Goal: Transaction & Acquisition: Obtain resource

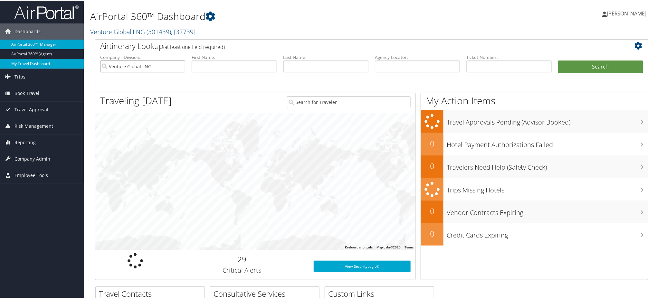
drag, startPoint x: 155, startPoint y: 66, endPoint x: 67, endPoint y: 59, distance: 87.9
click at [67, 59] on div "Dashboards AirPortal 360™ (Manager) AirPortal 360™ (Agent) My Travel Dashboard …" at bounding box center [330, 210] width 660 height 420
click at [403, 64] on input "text" at bounding box center [417, 66] width 85 height 12
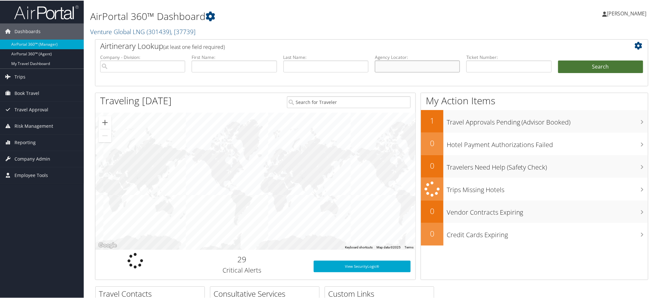
paste input "DCP44P"
type input "DCP44P"
click at [576, 64] on button "Search" at bounding box center [600, 66] width 85 height 13
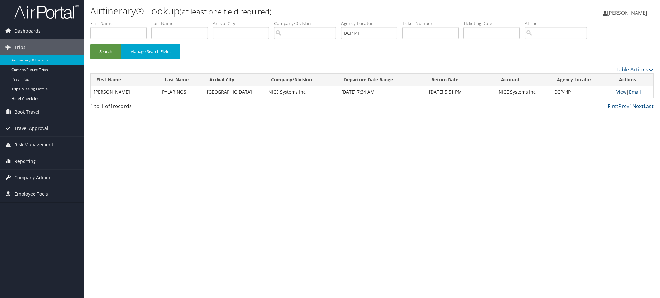
click at [621, 92] on link "View" at bounding box center [621, 92] width 10 height 6
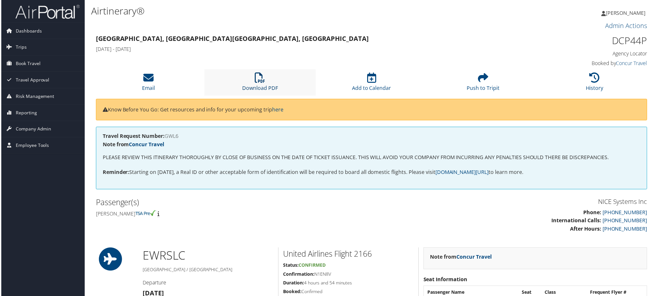
click at [270, 87] on link "Download PDF" at bounding box center [260, 83] width 36 height 15
